Goal: Task Accomplishment & Management: Manage account settings

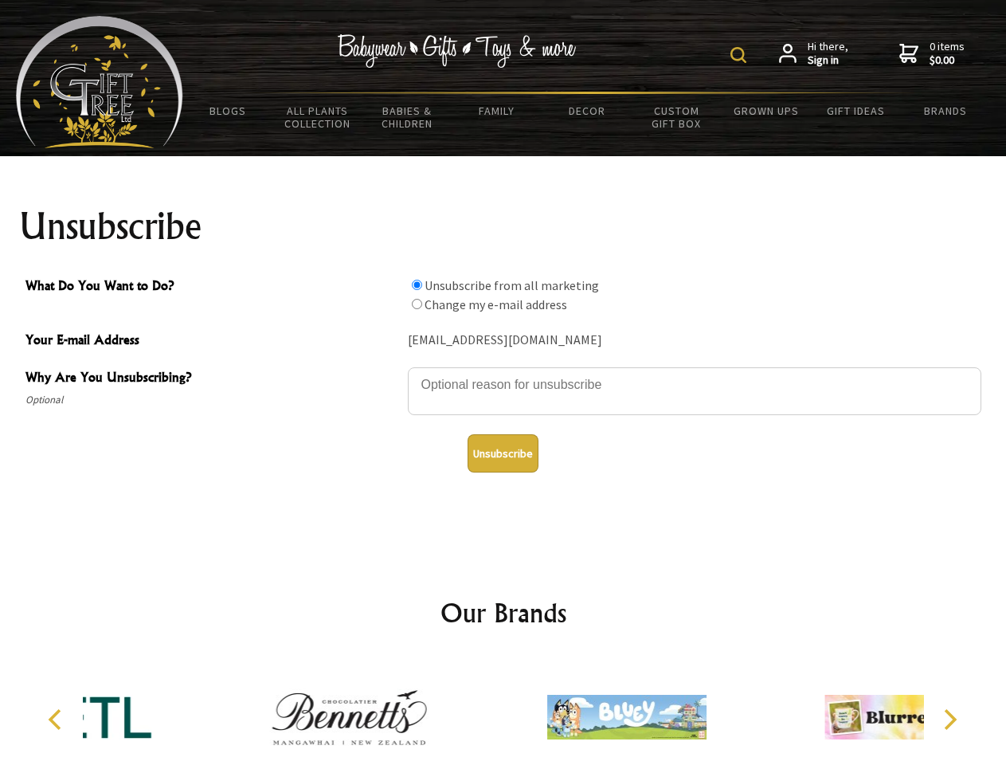
click at [741, 55] on img at bounding box center [738, 55] width 16 height 16
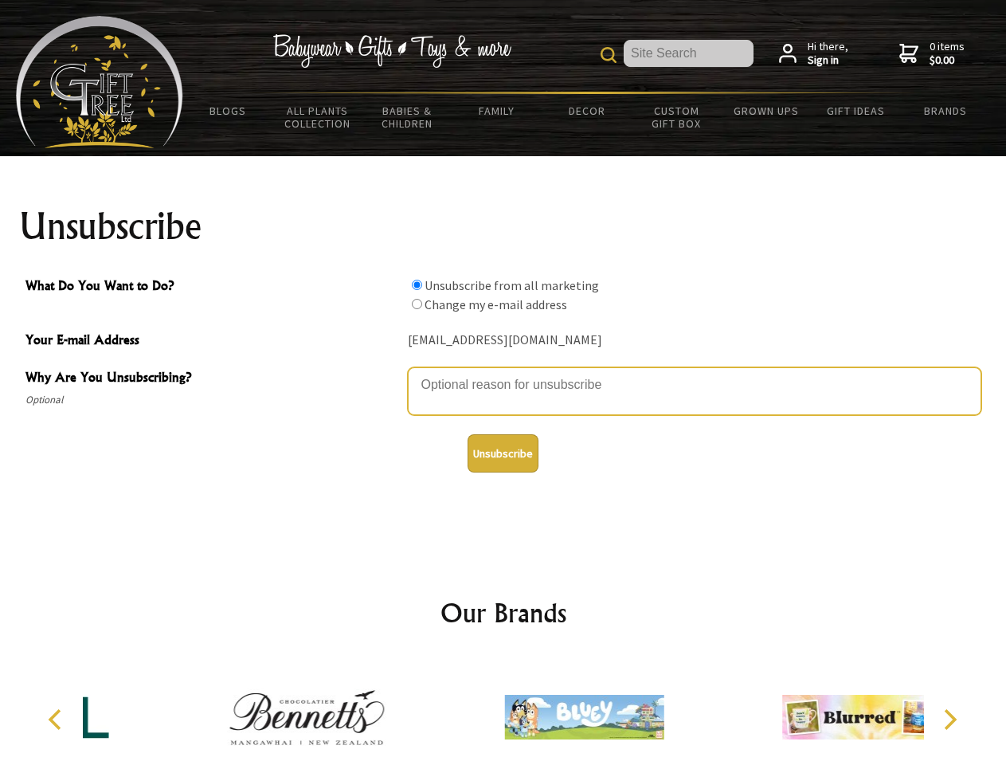
click at [503, 373] on textarea "Why Are You Unsubscribing?" at bounding box center [694, 391] width 573 height 48
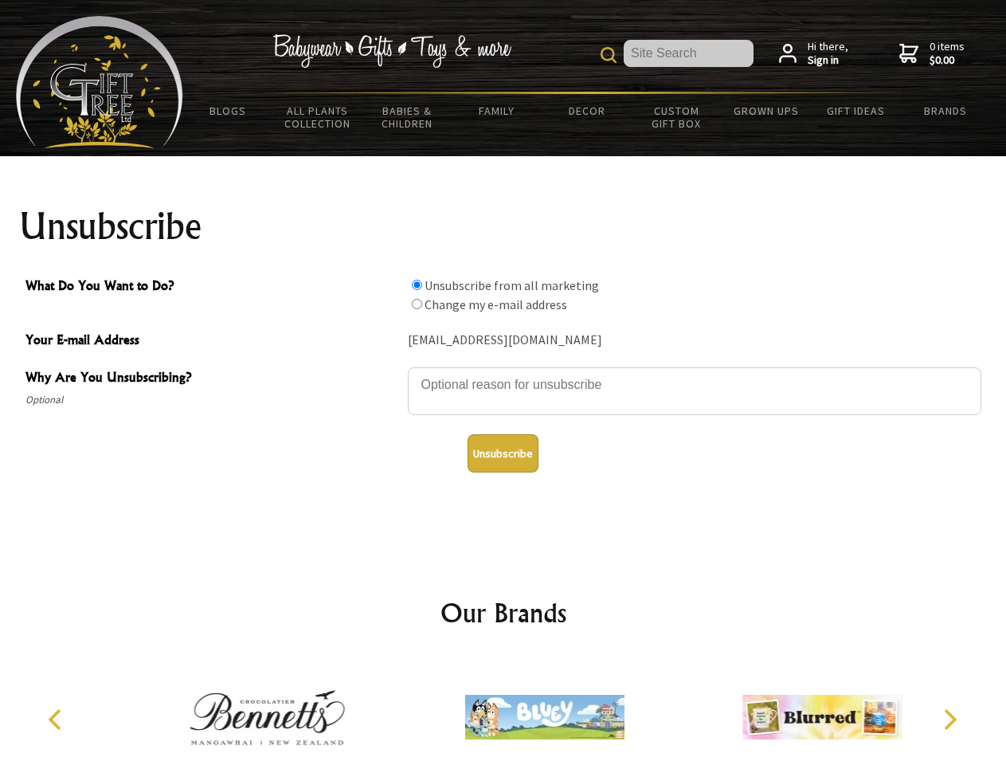
click at [417, 284] on input "What Do You Want to Do?" at bounding box center [417, 285] width 10 height 10
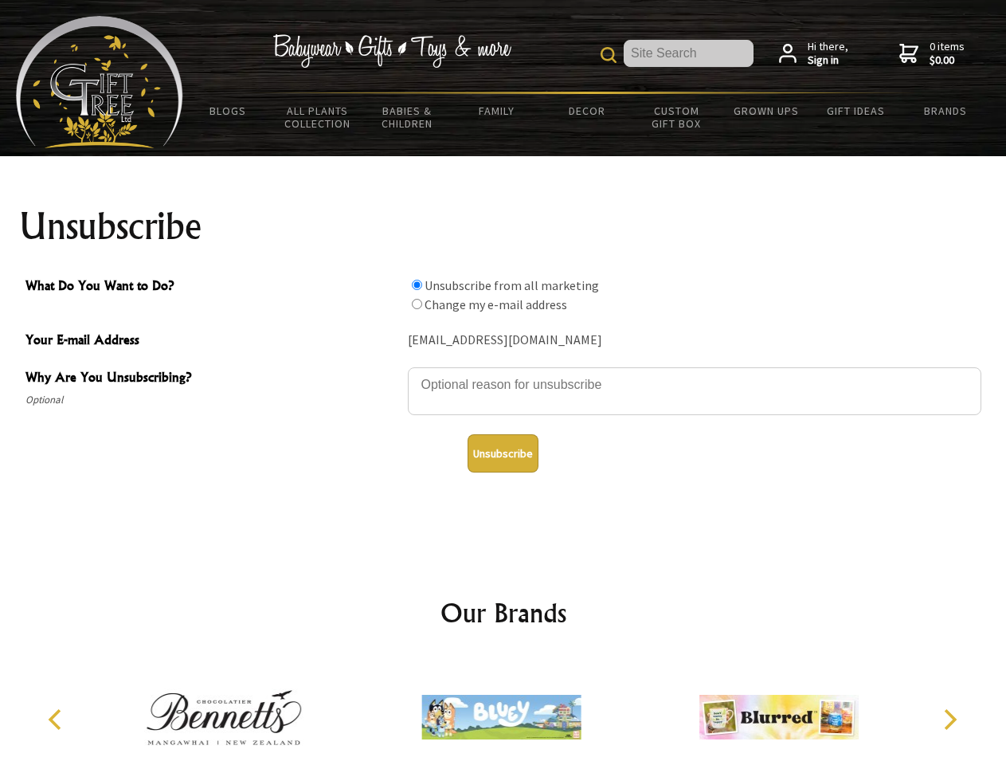
click at [417, 303] on input "What Do You Want to Do?" at bounding box center [417, 304] width 10 height 10
radio input "true"
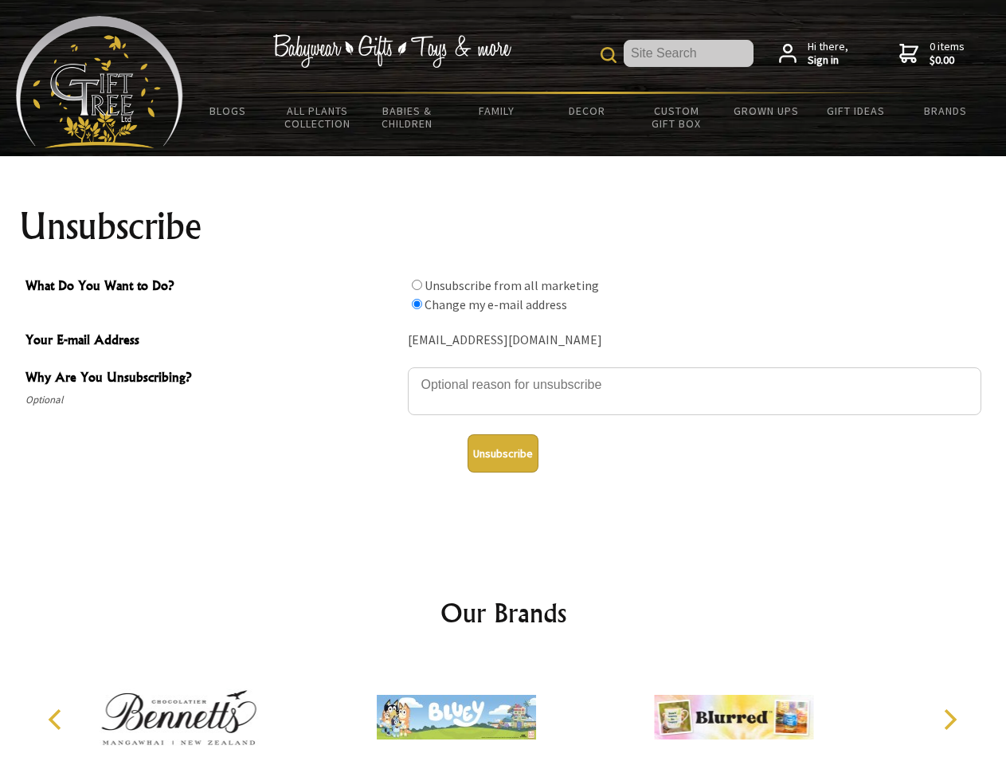
click at [503, 453] on button "Unsubscribe" at bounding box center [503, 453] width 71 height 38
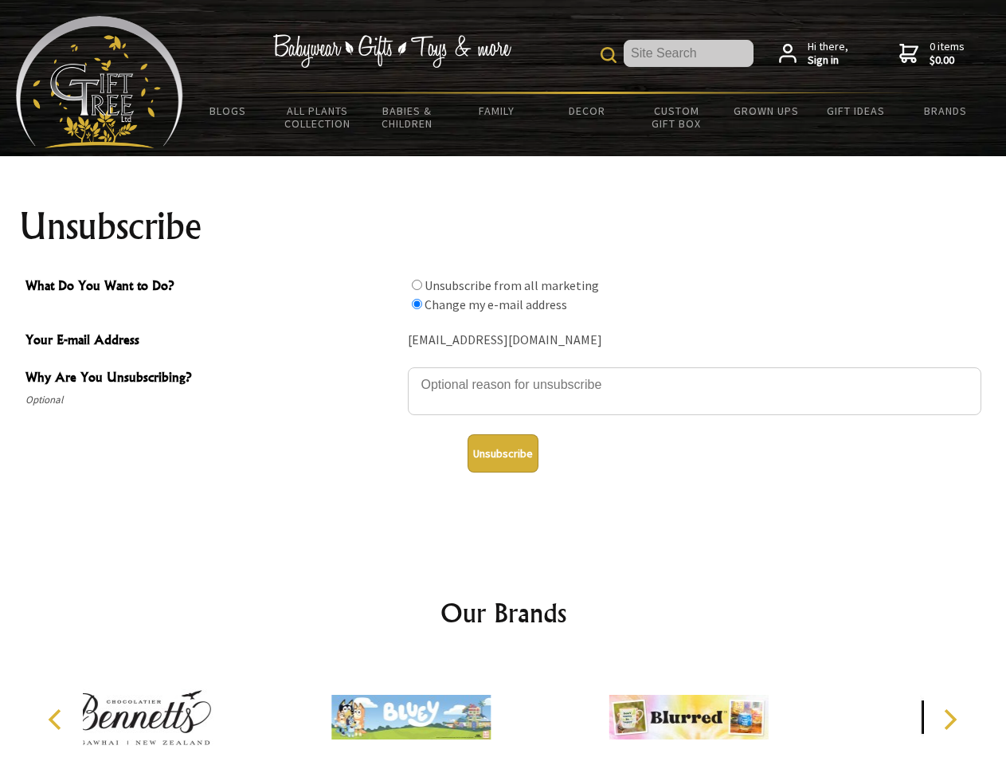
click at [503, 710] on div at bounding box center [410, 719] width 277 height 124
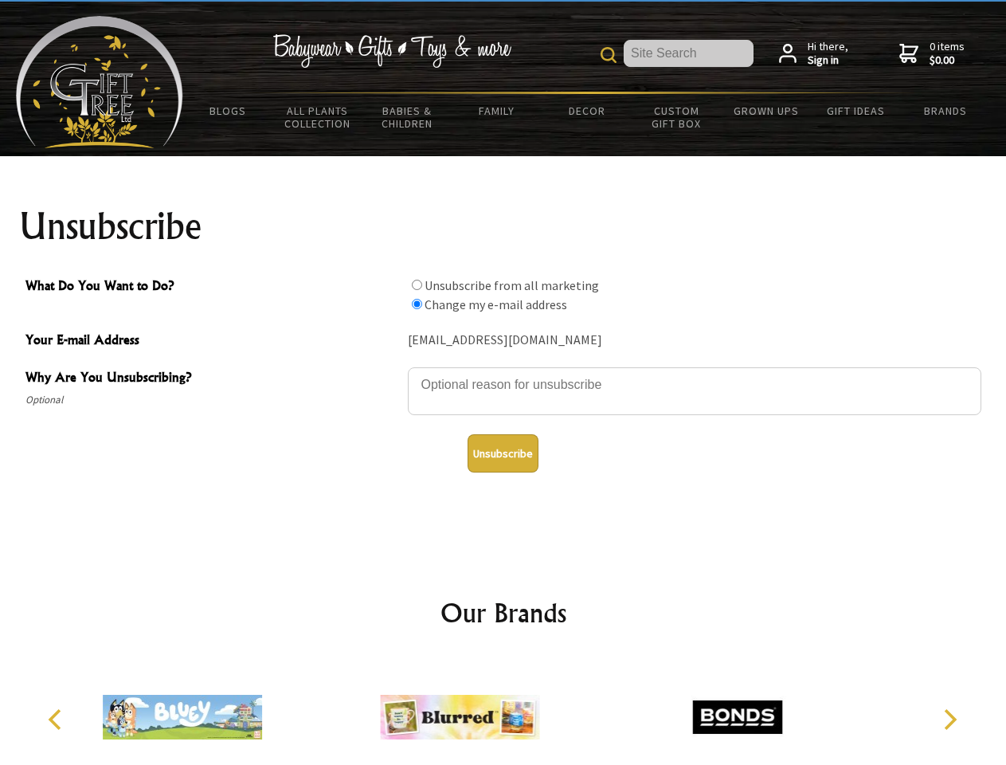
click at [57, 719] on icon "Previous" at bounding box center [56, 719] width 21 height 21
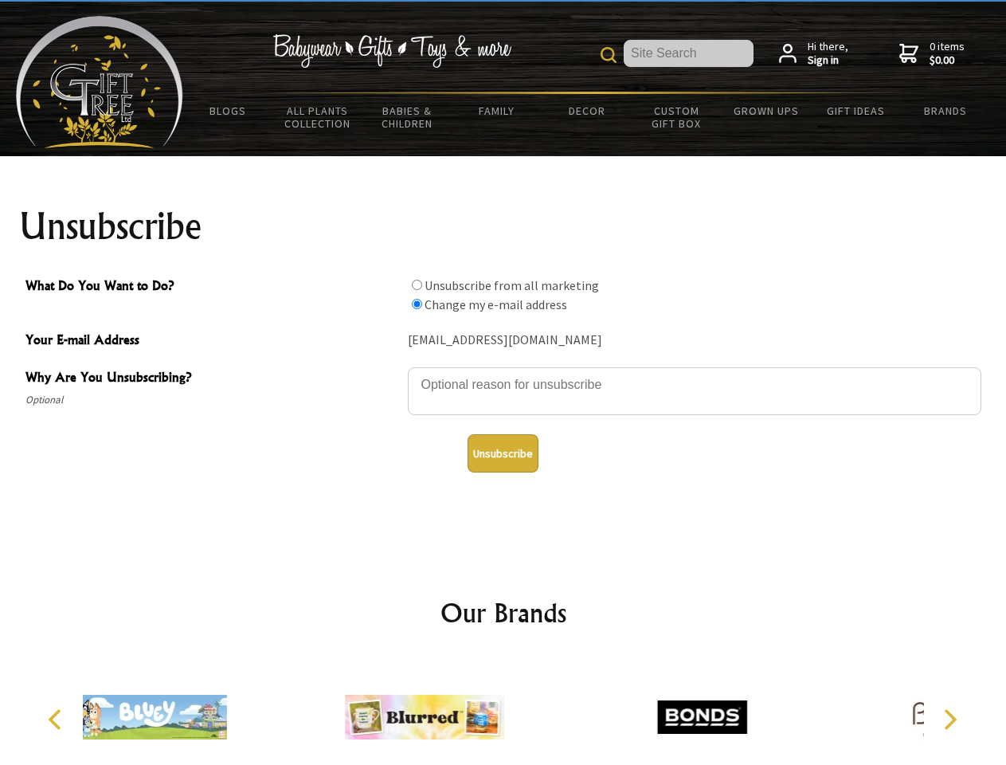
click at [949, 719] on icon "Next" at bounding box center [948, 719] width 21 height 21
